Goal: Find contact information: Find contact information

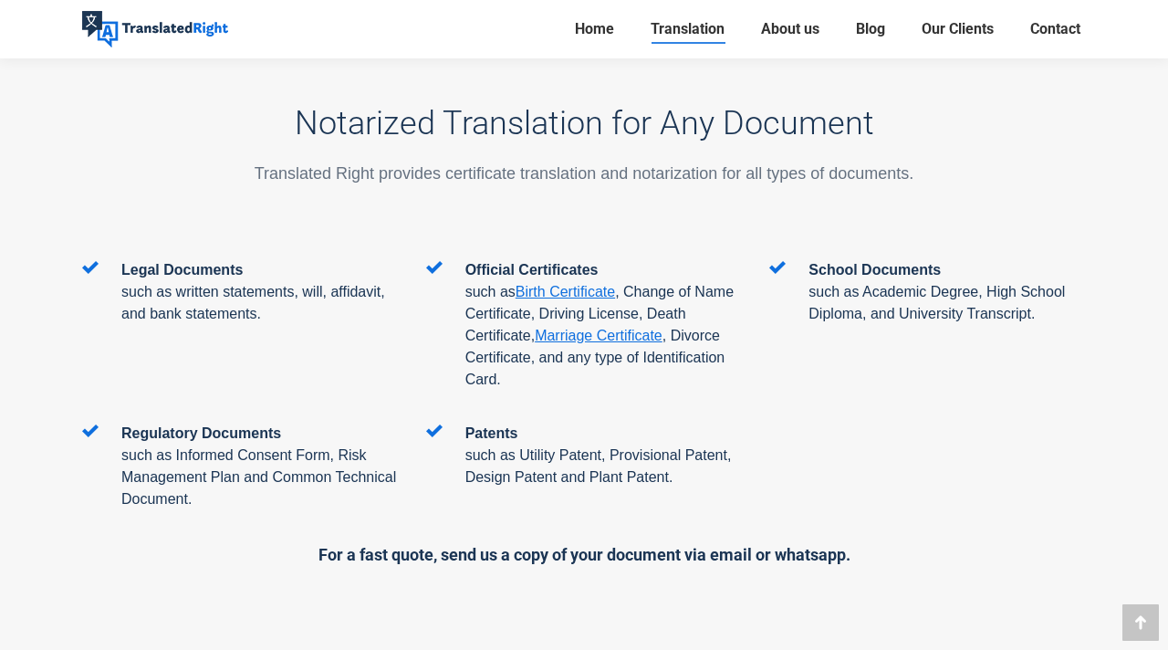
scroll to position [3000, 0]
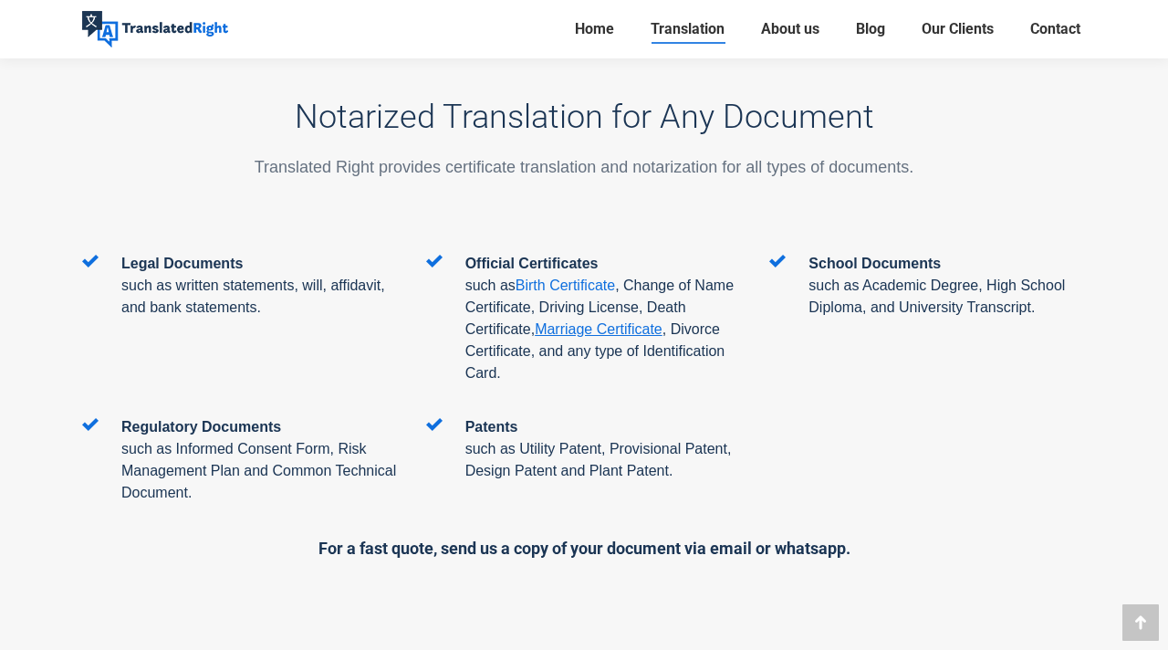
click at [584, 277] on span "Birth Certificate" at bounding box center [564, 285] width 99 height 16
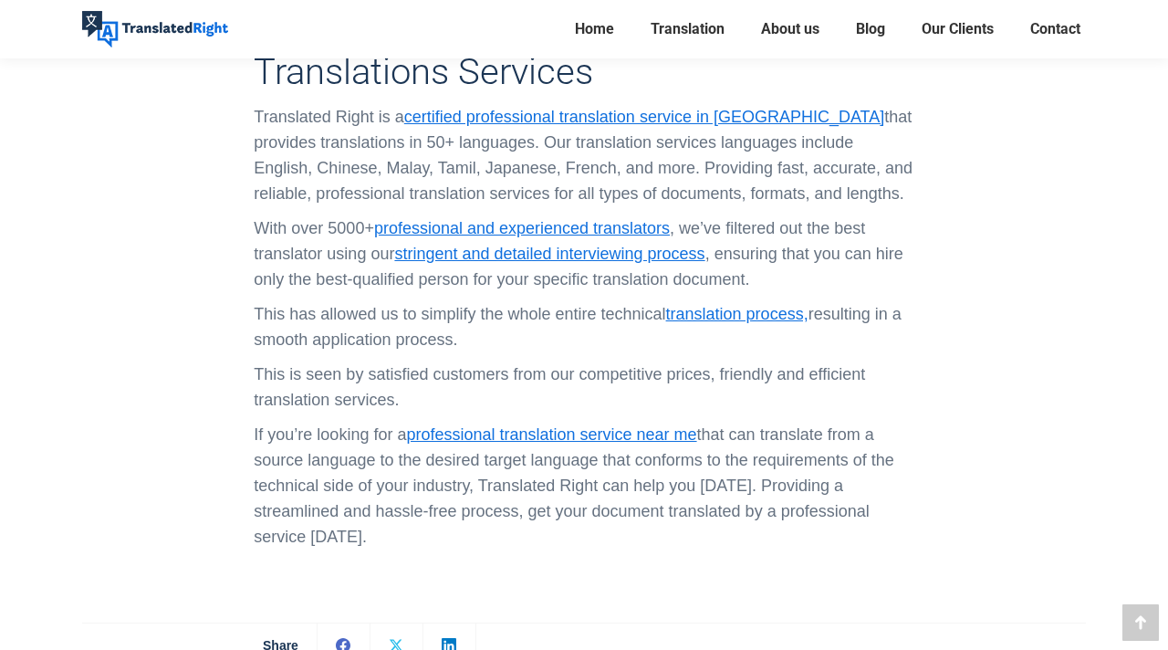
scroll to position [6211, 0]
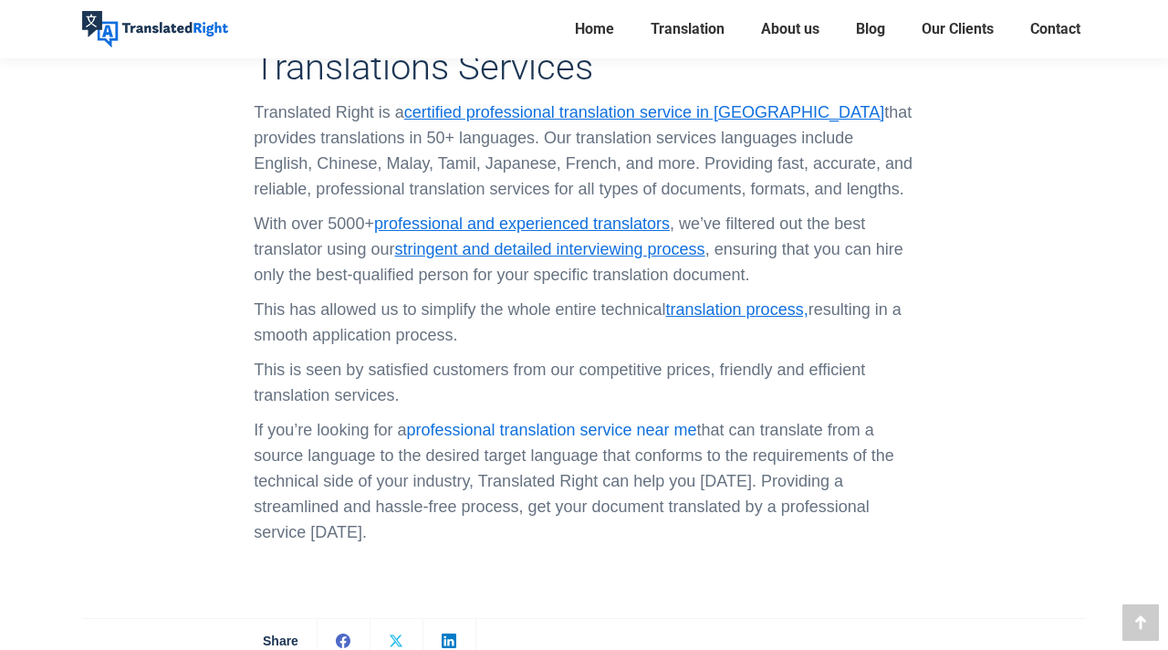
click at [526, 421] on link "professional translation service near me" at bounding box center [551, 430] width 290 height 18
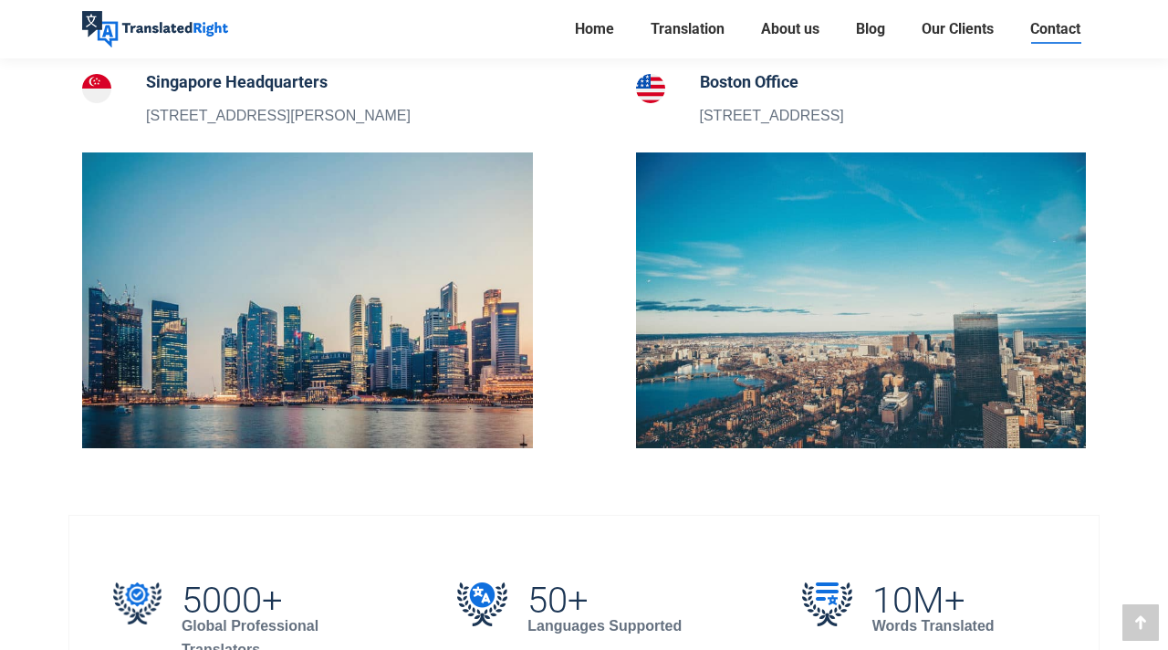
scroll to position [731, 0]
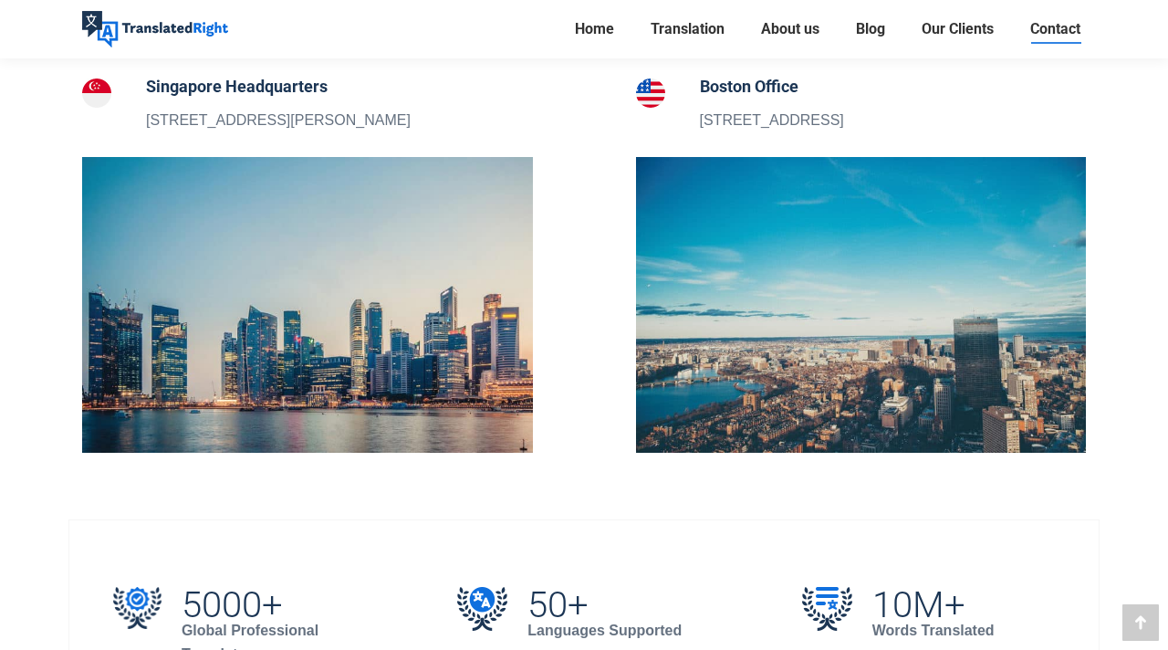
click at [248, 82] on h5 "Singapore Headquarters" at bounding box center [278, 87] width 265 height 26
click at [87, 88] on img at bounding box center [96, 92] width 29 height 29
click at [203, 122] on p "[STREET_ADDRESS][PERSON_NAME]" at bounding box center [278, 121] width 265 height 24
click at [222, 268] on img at bounding box center [307, 305] width 451 height 296
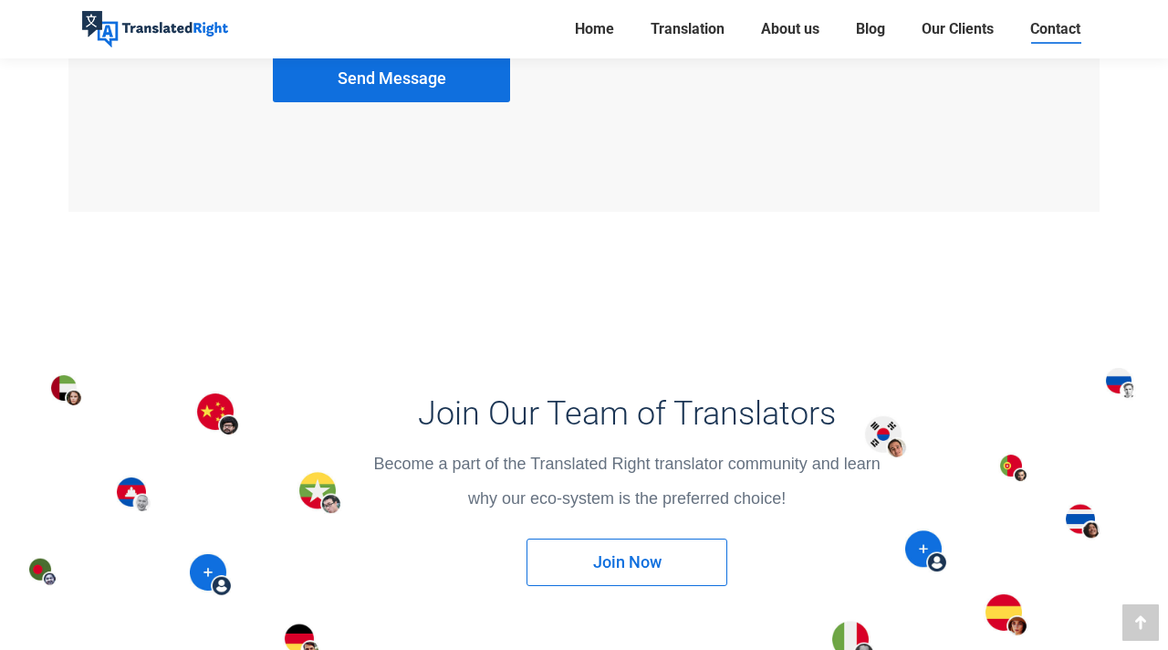
scroll to position [2174, 0]
